Goal: Information Seeking & Learning: Learn about a topic

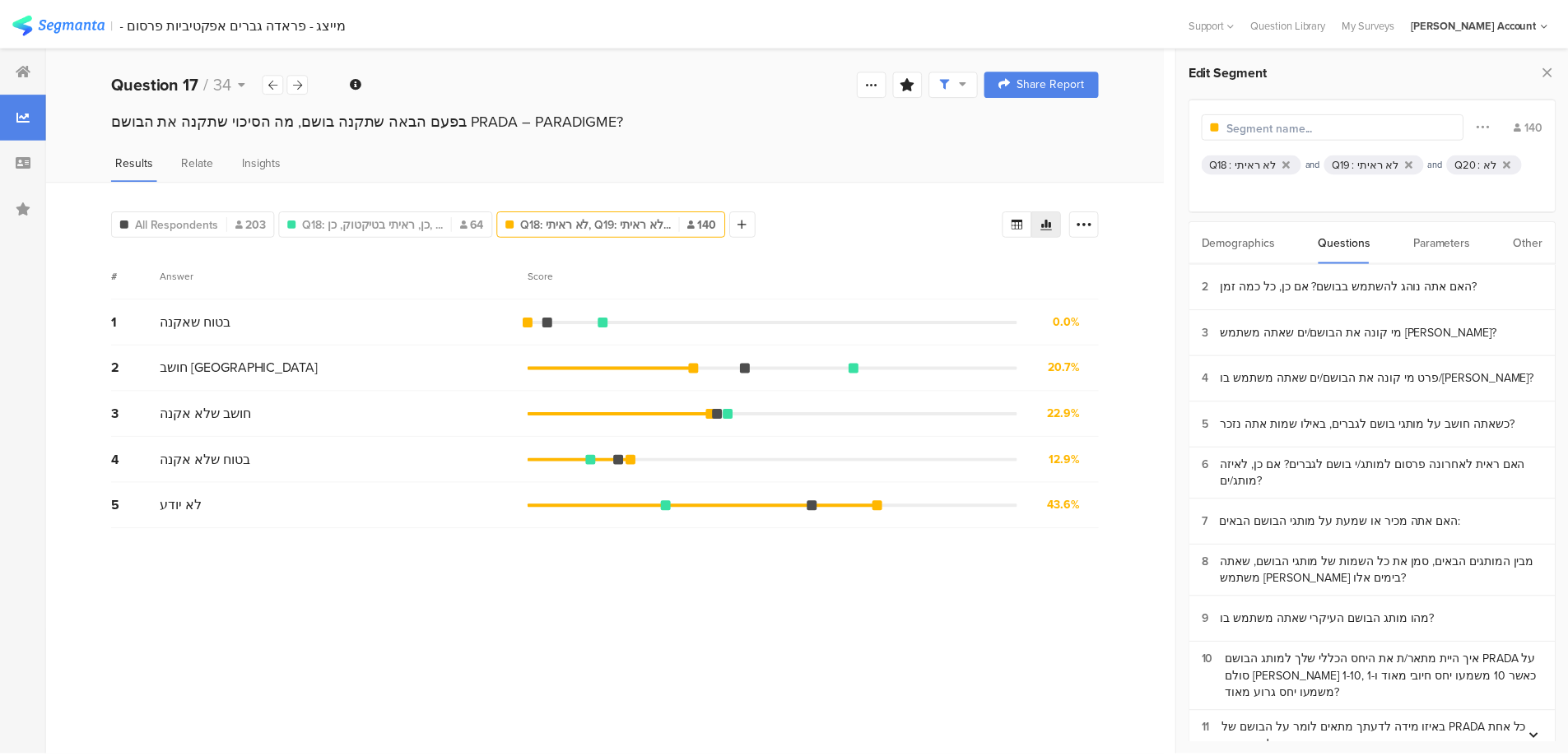
scroll to position [658, 0]
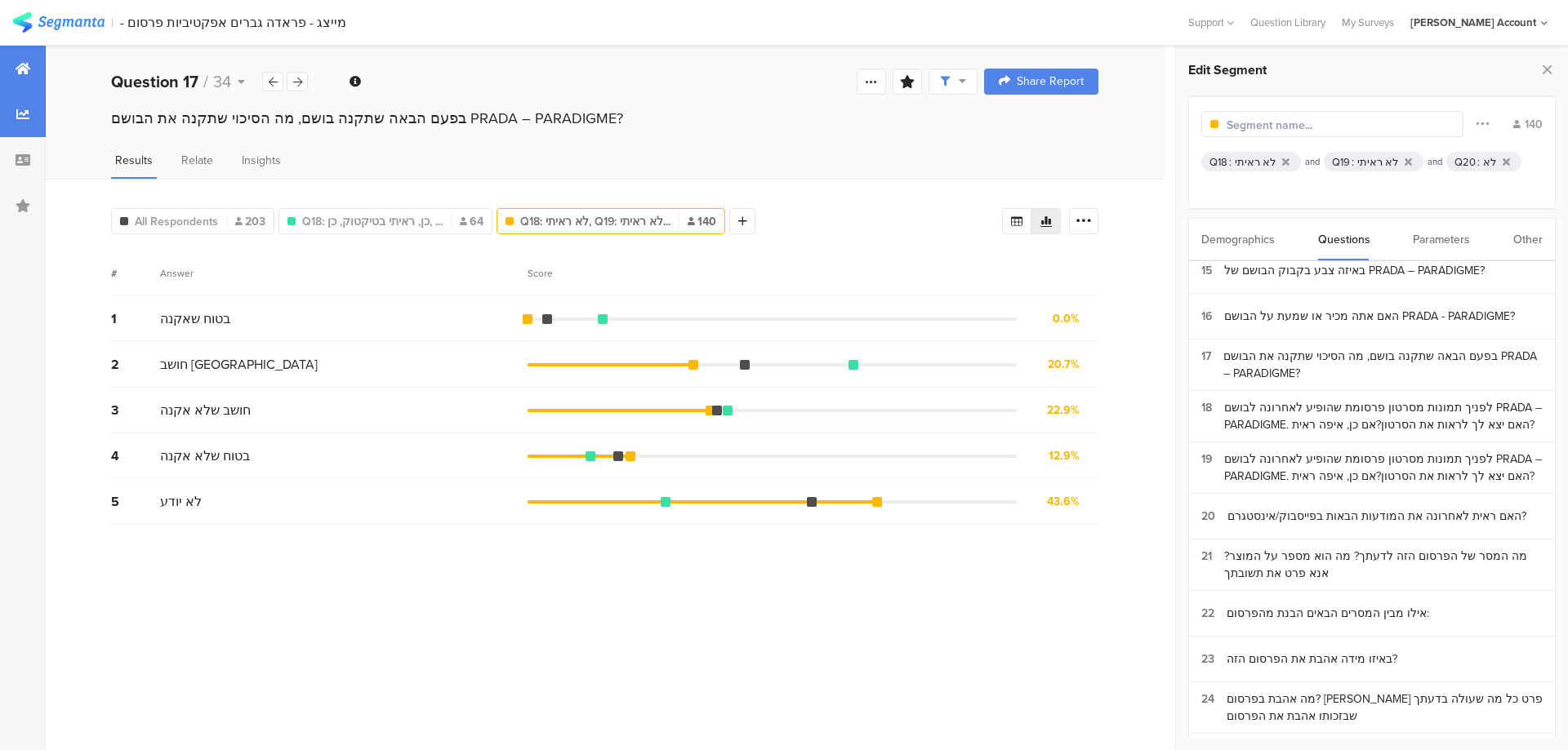
click at [22, 71] on icon at bounding box center [23, 69] width 15 height 13
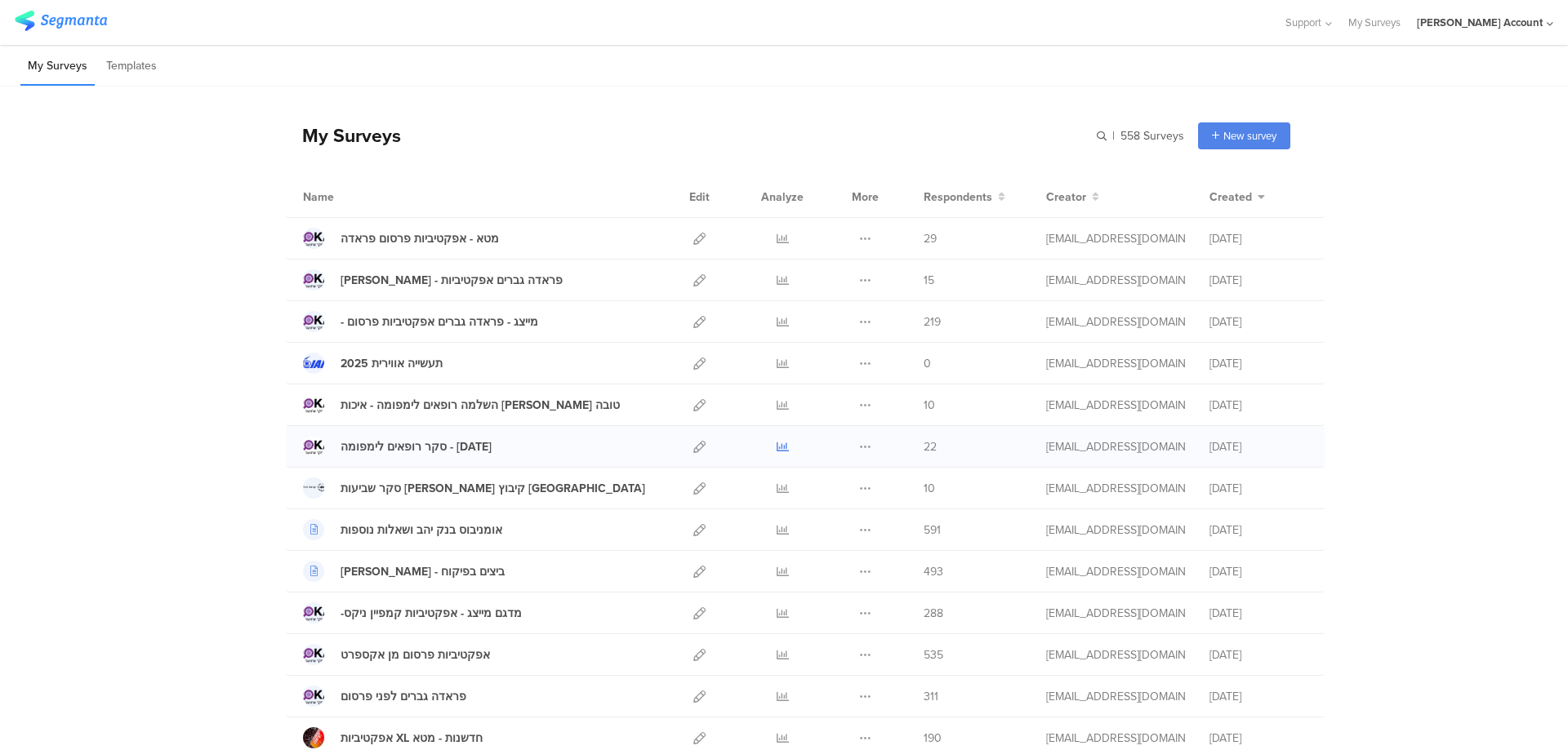
click at [777, 447] on icon at bounding box center [783, 447] width 12 height 12
